Goal: Navigation & Orientation: Find specific page/section

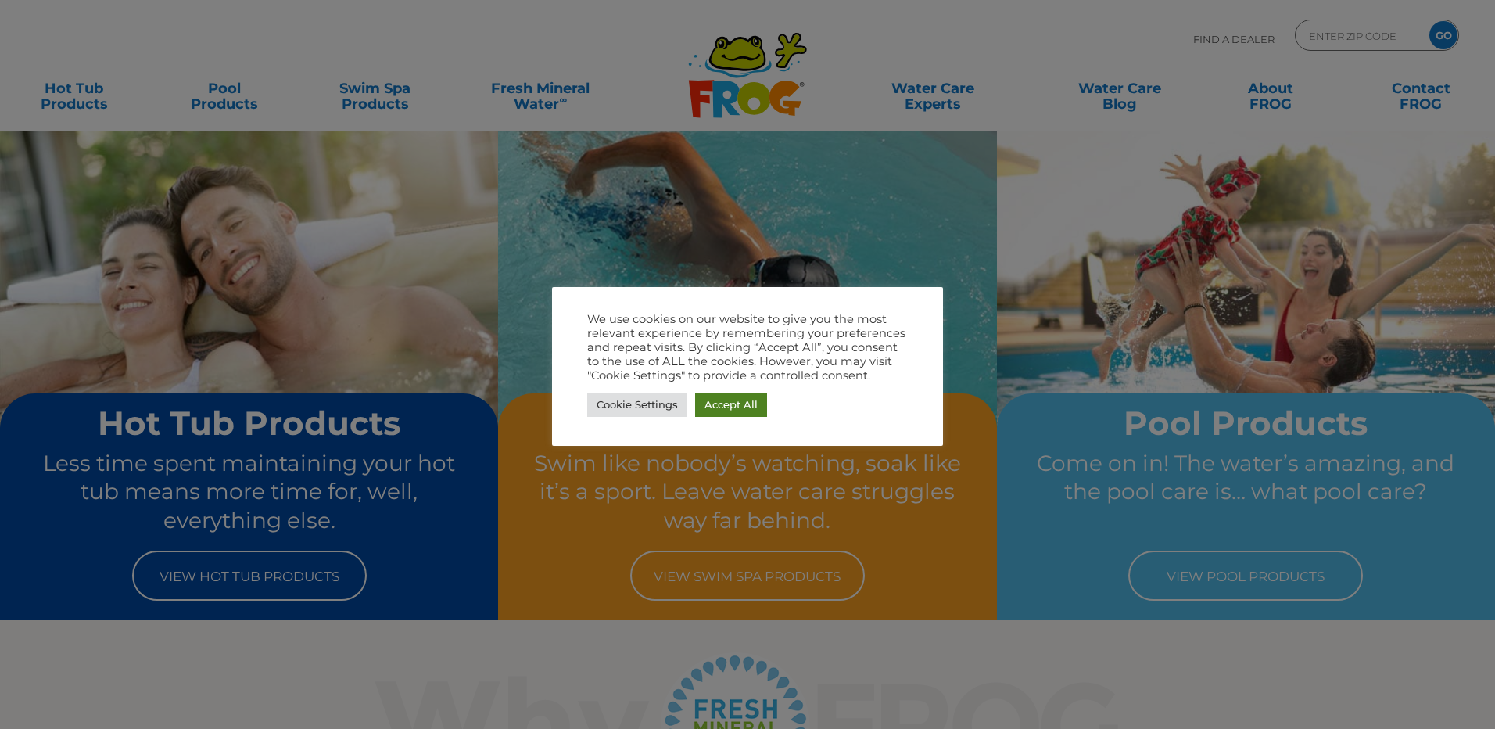
click at [745, 407] on link "Accept All" at bounding box center [731, 405] width 72 height 24
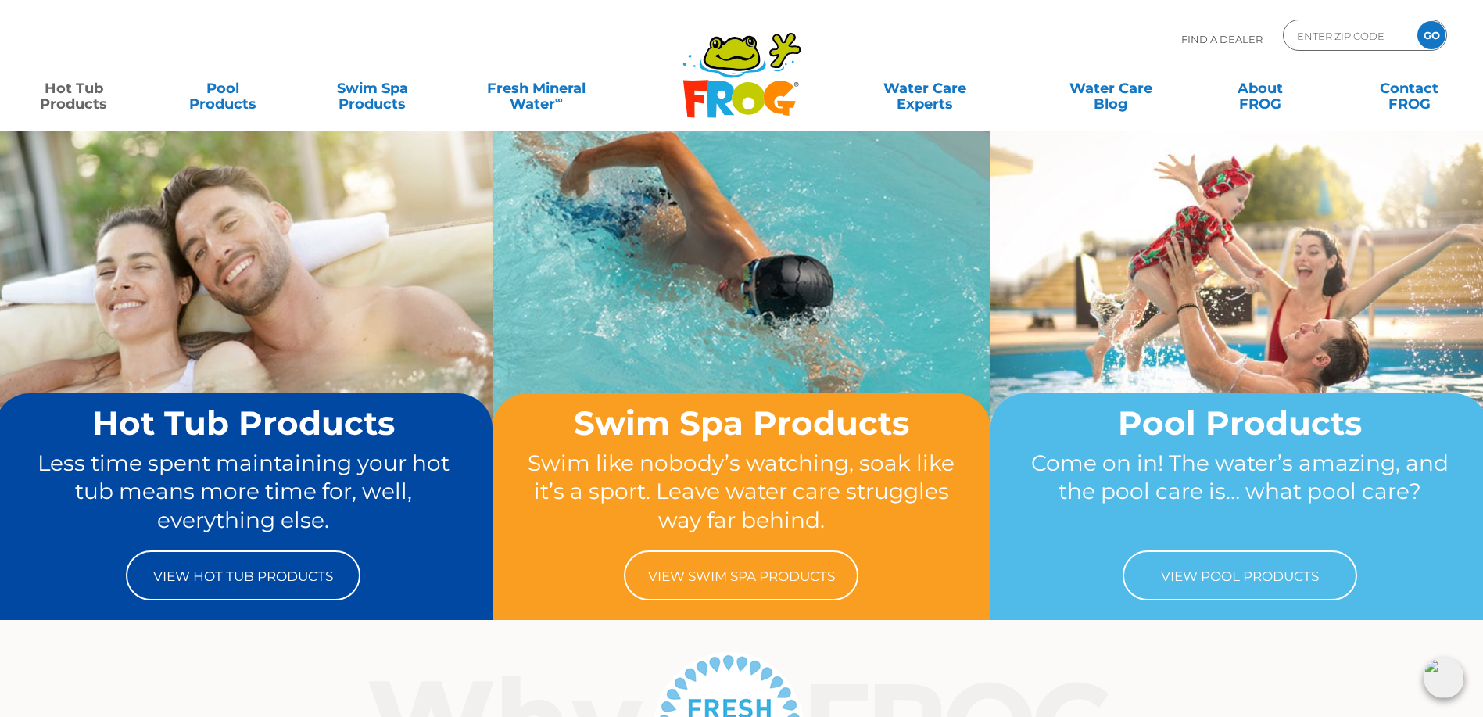
click at [91, 93] on link "Hot Tub Products" at bounding box center [74, 88] width 117 height 31
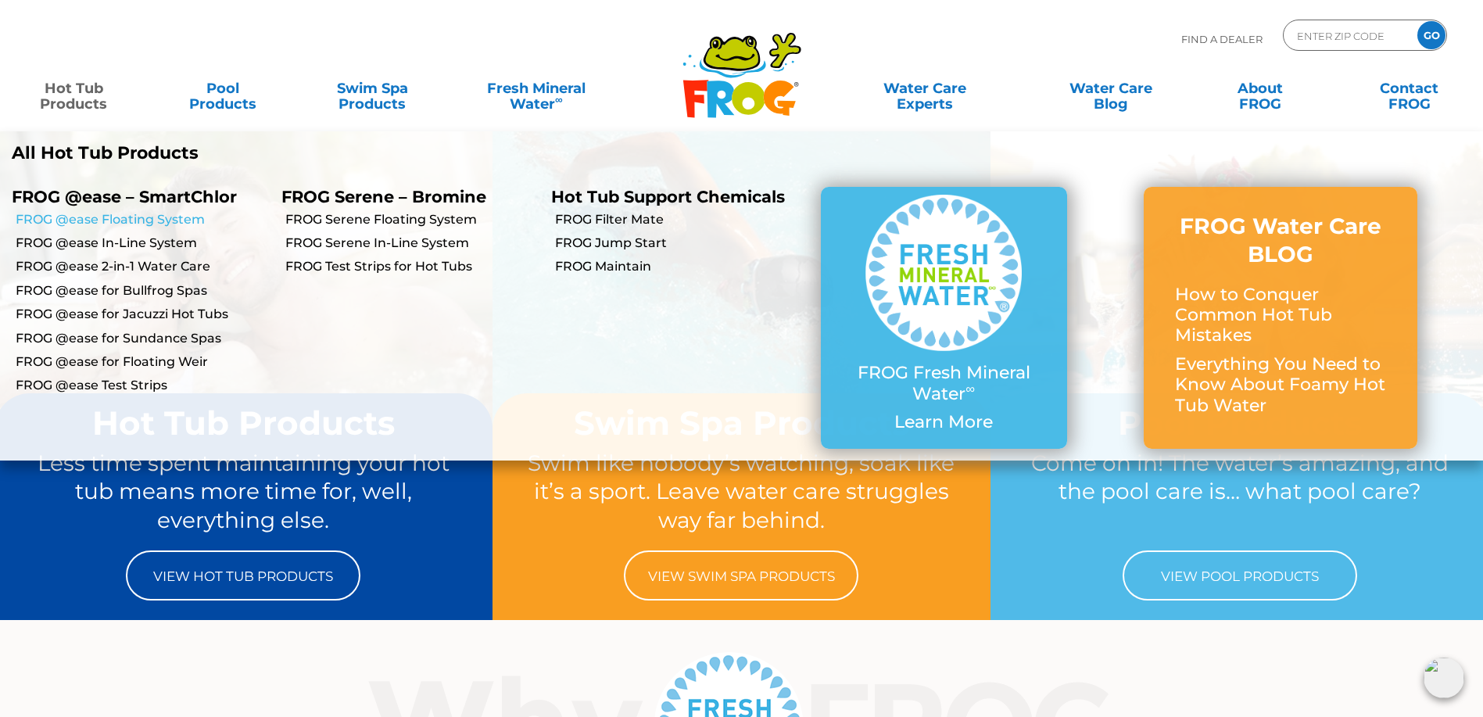
click at [160, 221] on link "FROG @ease Floating System" at bounding box center [143, 219] width 254 height 17
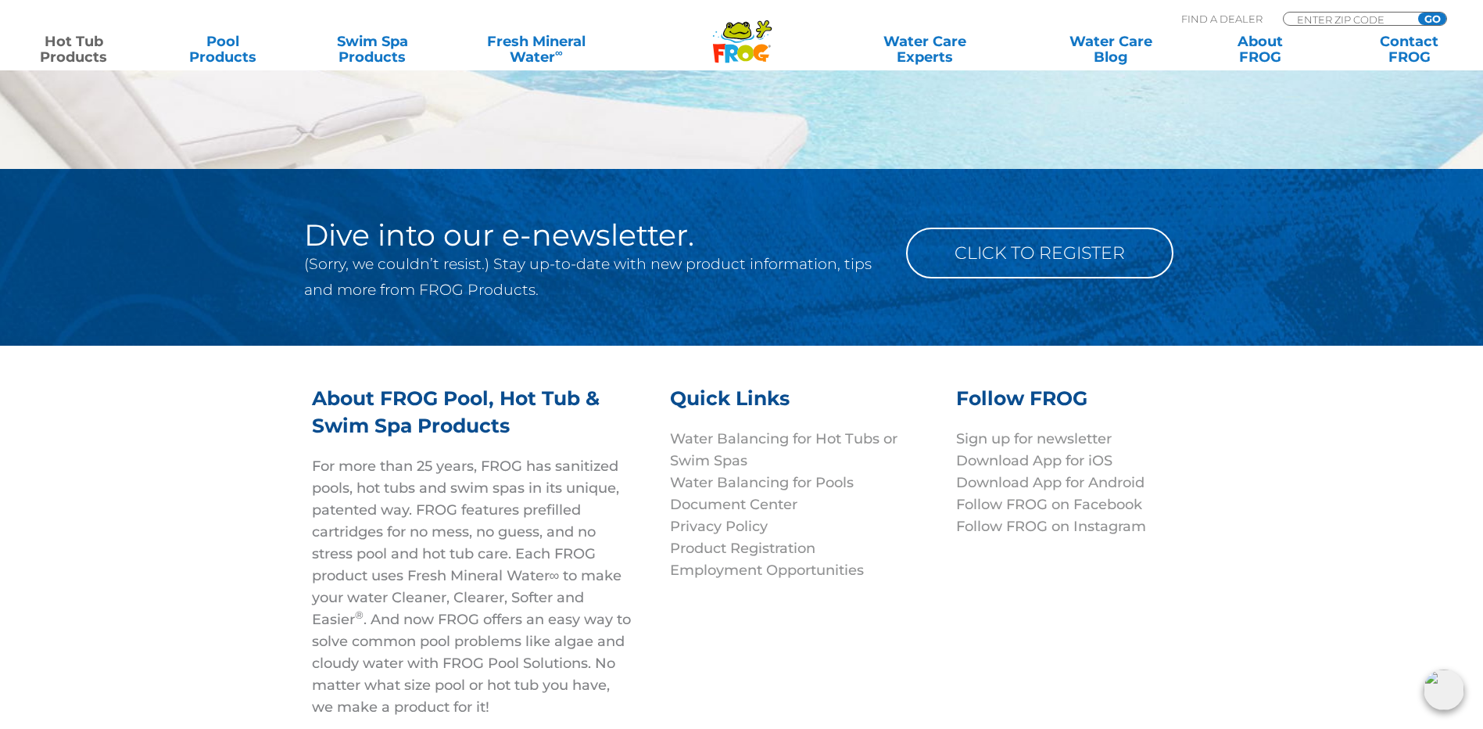
scroll to position [5083, 0]
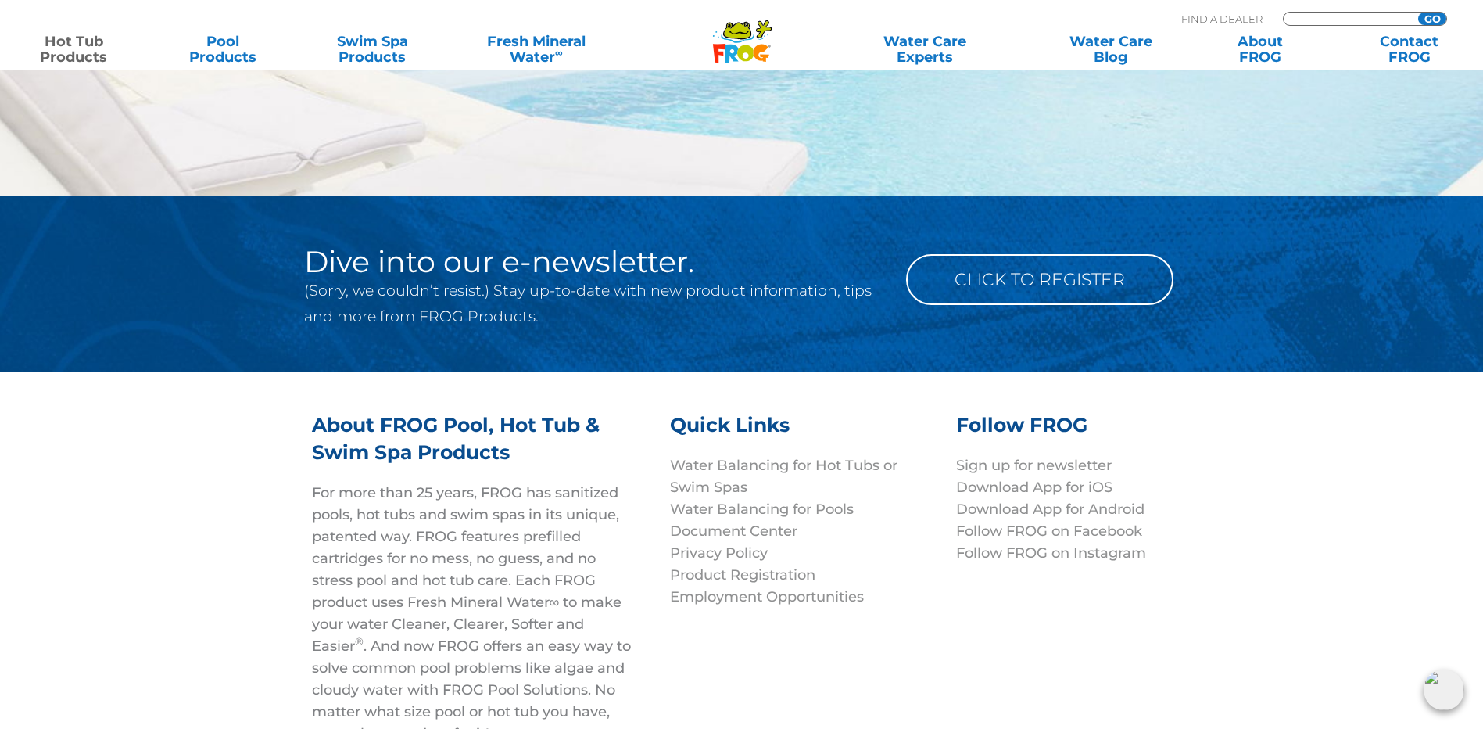
click at [1361, 19] on input "Zip Code Form" at bounding box center [1349, 19] width 106 height 13
type input "38461"
click at [1418, 13] on input "GO" at bounding box center [1432, 19] width 28 height 13
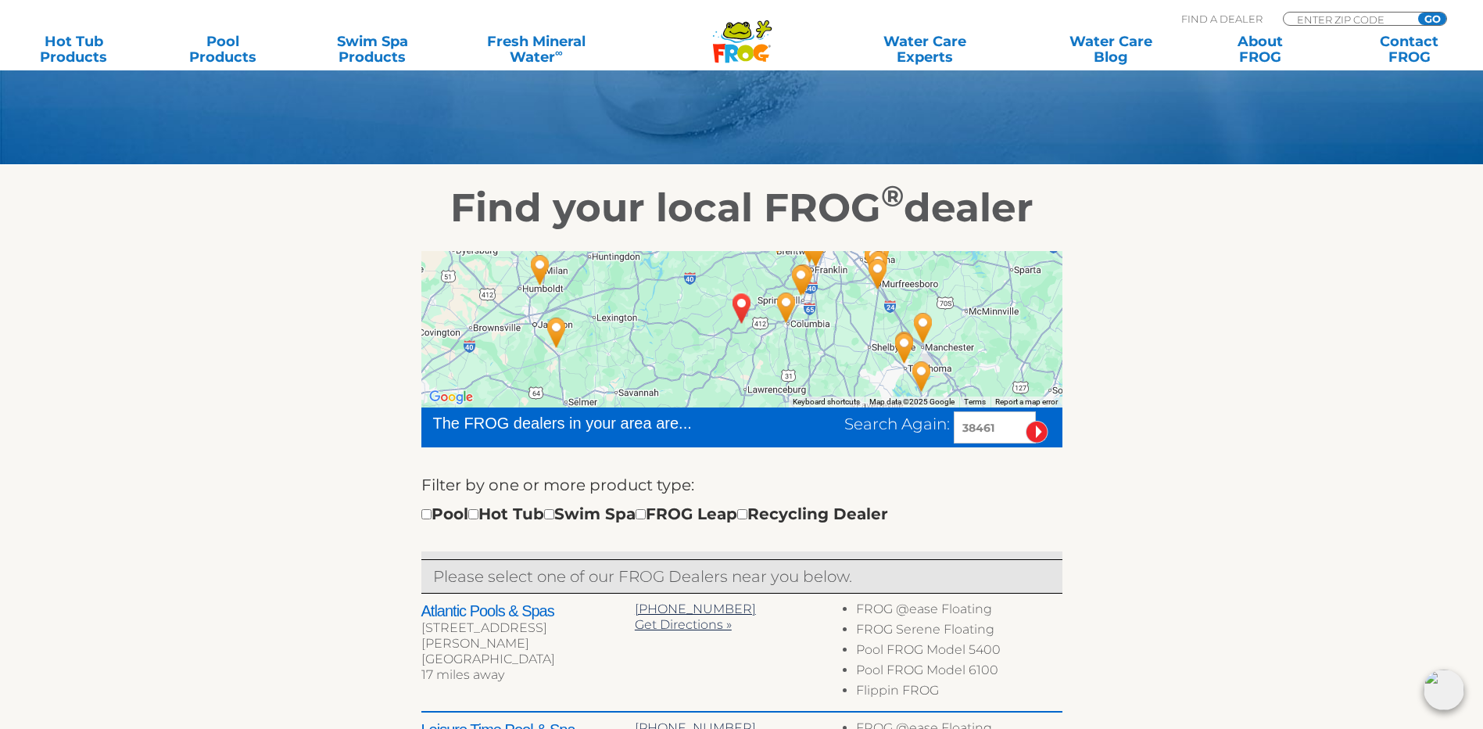
scroll to position [235, 0]
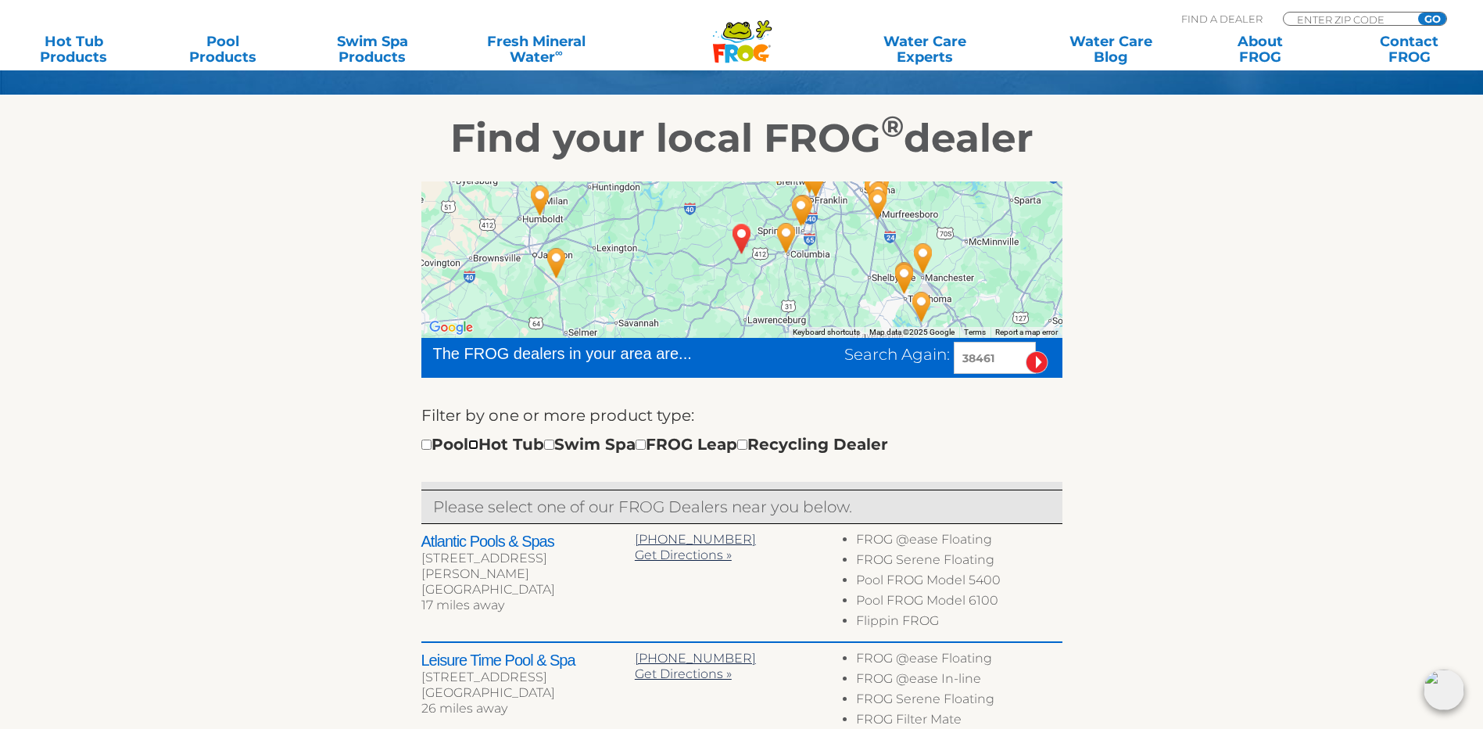
click at [479, 450] on input "checkbox" at bounding box center [473, 444] width 10 height 10
checkbox input "true"
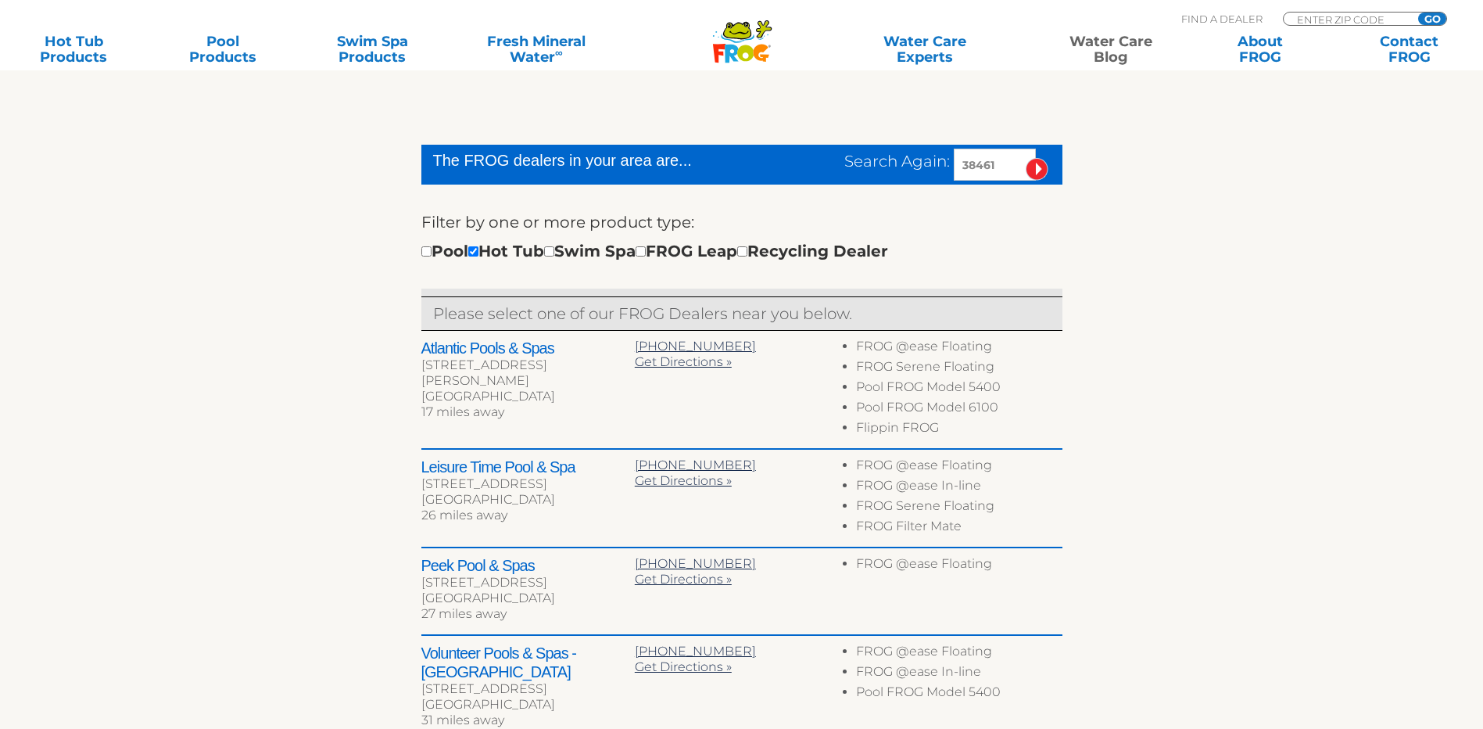
scroll to position [428, 0]
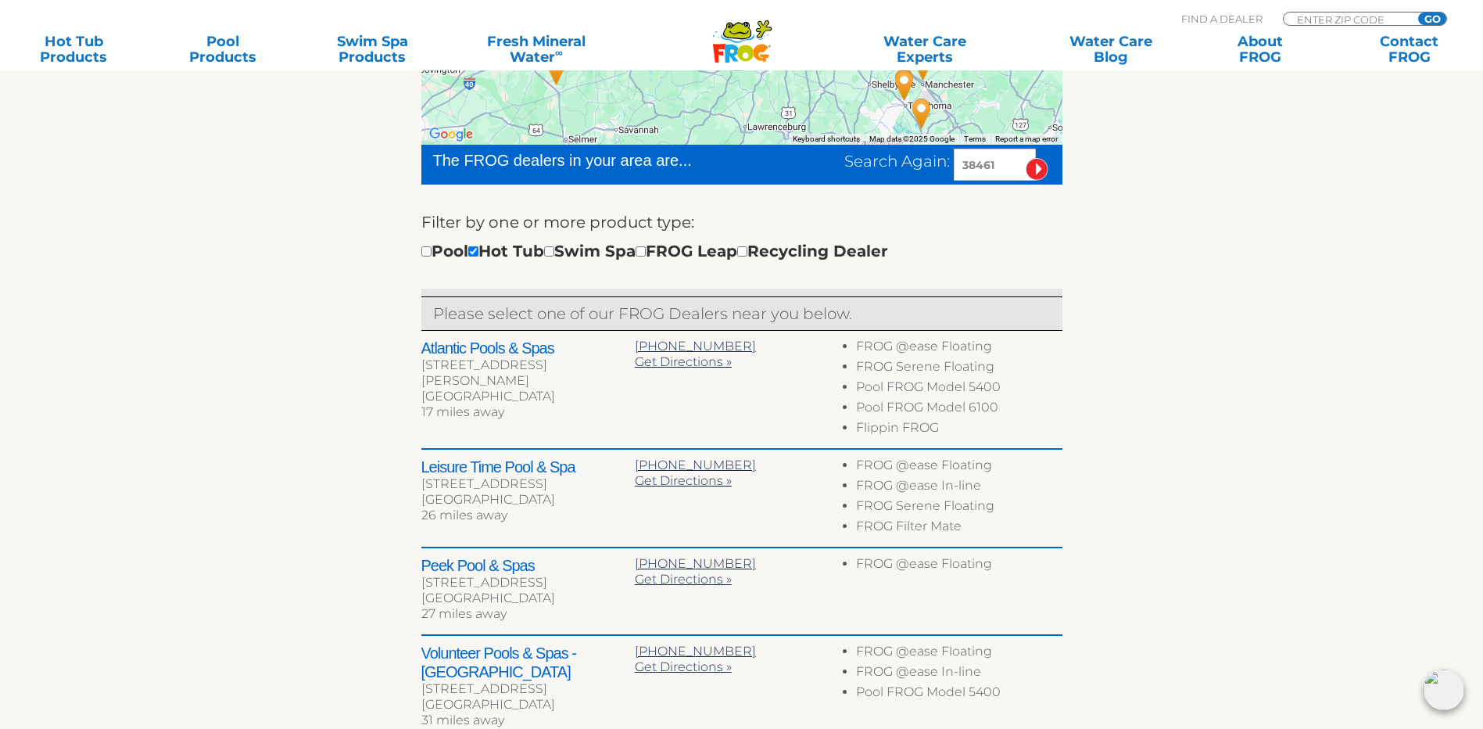
click at [522, 357] on h2 "Atlantic Pools & Spas" at bounding box center [527, 348] width 213 height 19
